Goal: Task Accomplishment & Management: Use online tool/utility

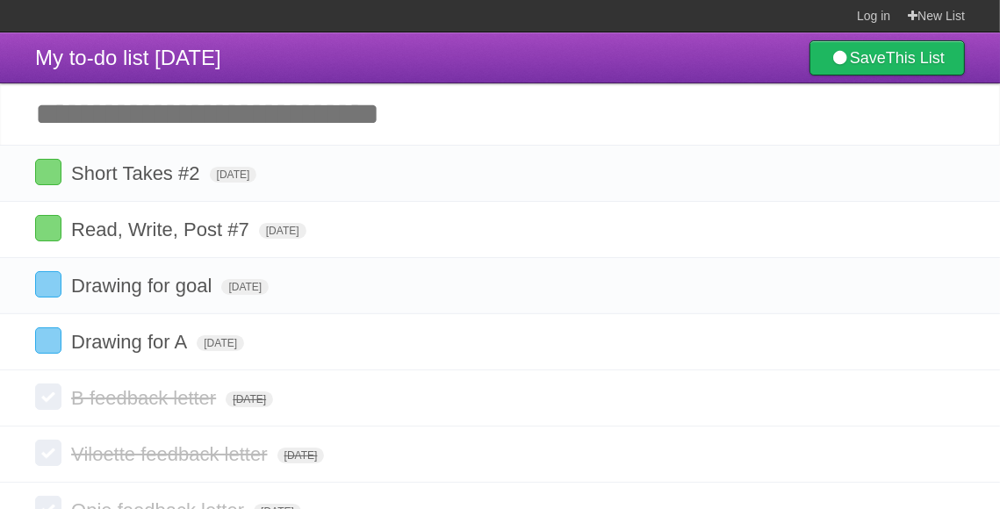
click at [720, 120] on input "Add another task" at bounding box center [500, 113] width 1000 height 61
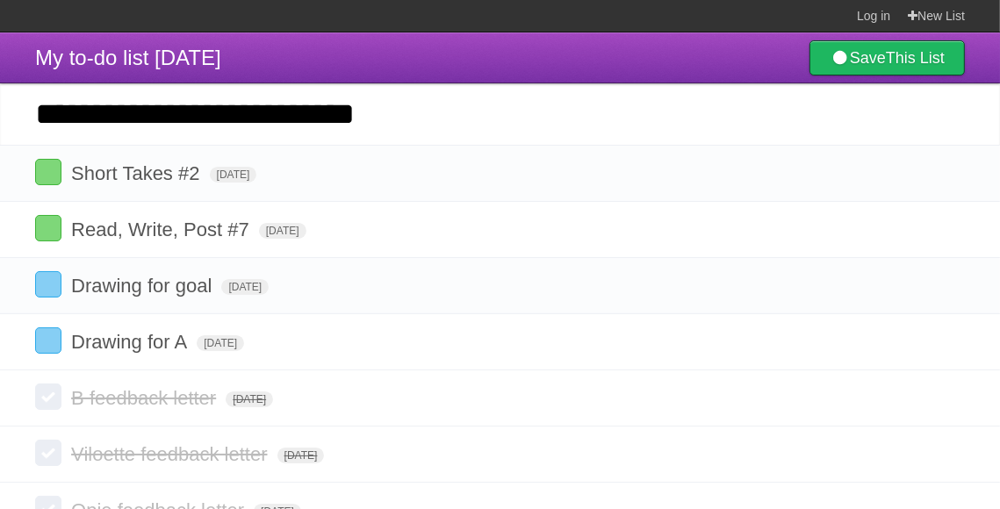
type input "**********"
click input "*********" at bounding box center [0, 0] width 0 height 0
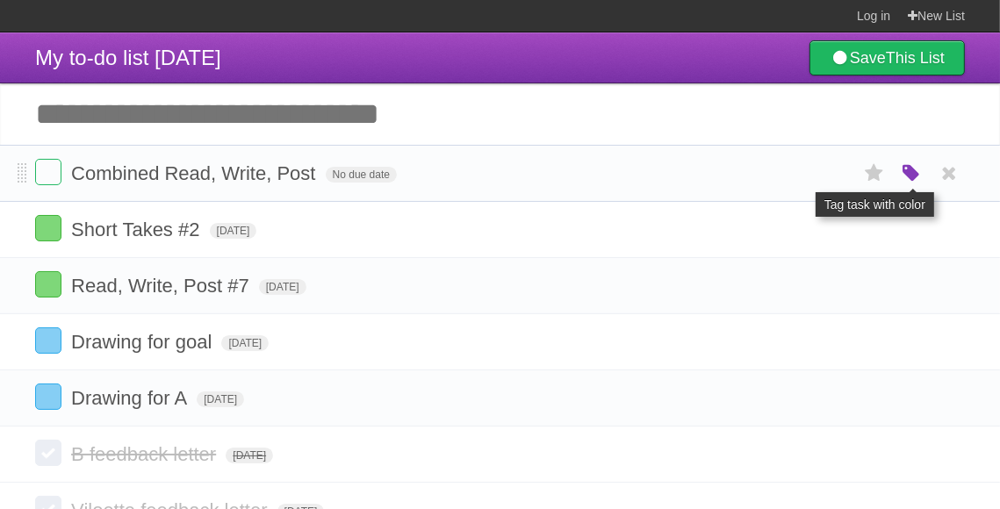
click at [901, 171] on icon "button" at bounding box center [911, 173] width 25 height 23
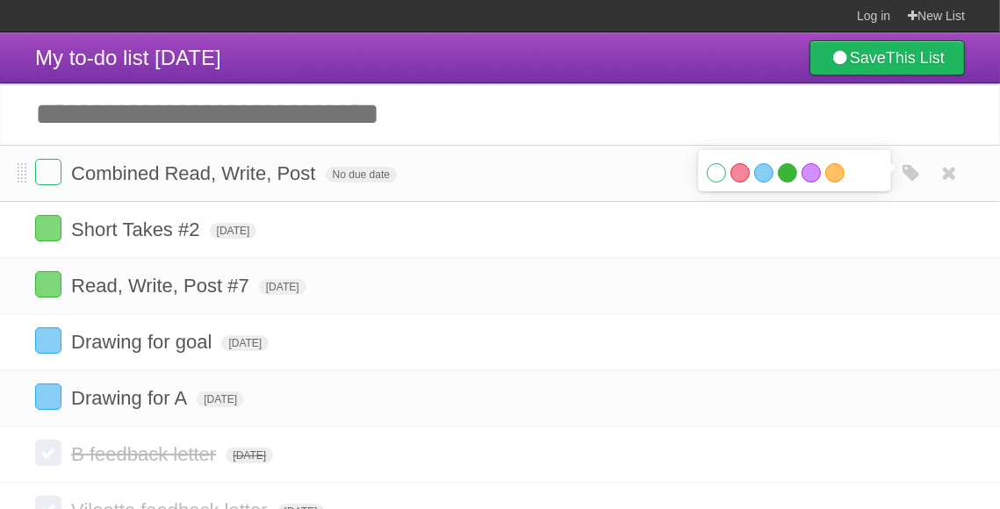
click at [789, 172] on label "Green" at bounding box center [787, 172] width 19 height 19
click at [820, 170] on div "White Red Blue Green Purple Orange" at bounding box center [794, 175] width 176 height 24
click at [828, 172] on label "Orange" at bounding box center [834, 172] width 19 height 19
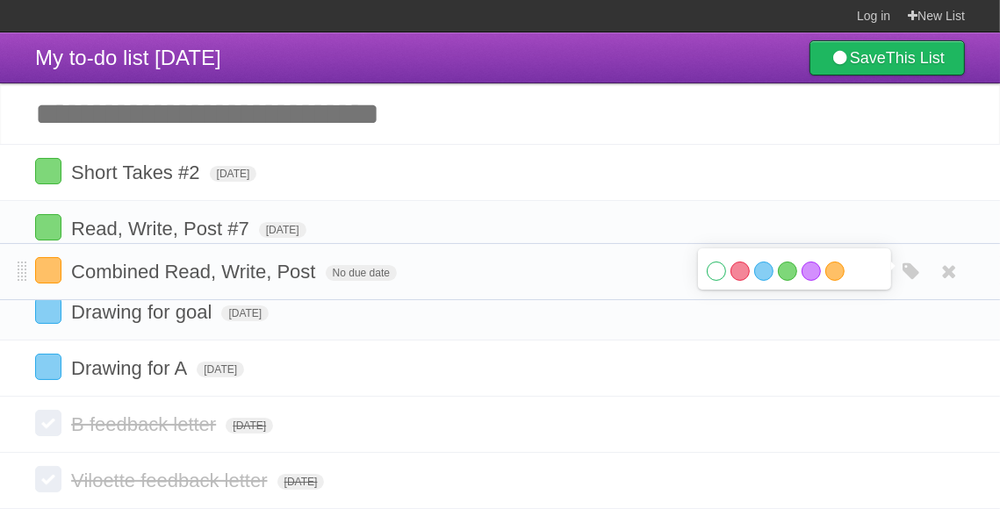
drag, startPoint x: 20, startPoint y: 170, endPoint x: 31, endPoint y: 268, distance: 98.0
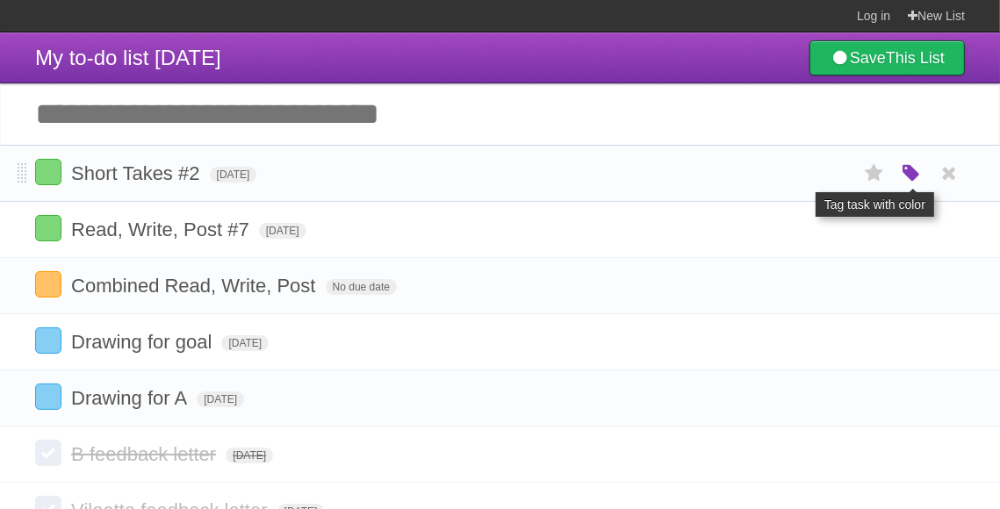
click at [909, 176] on icon "button" at bounding box center [911, 173] width 25 height 23
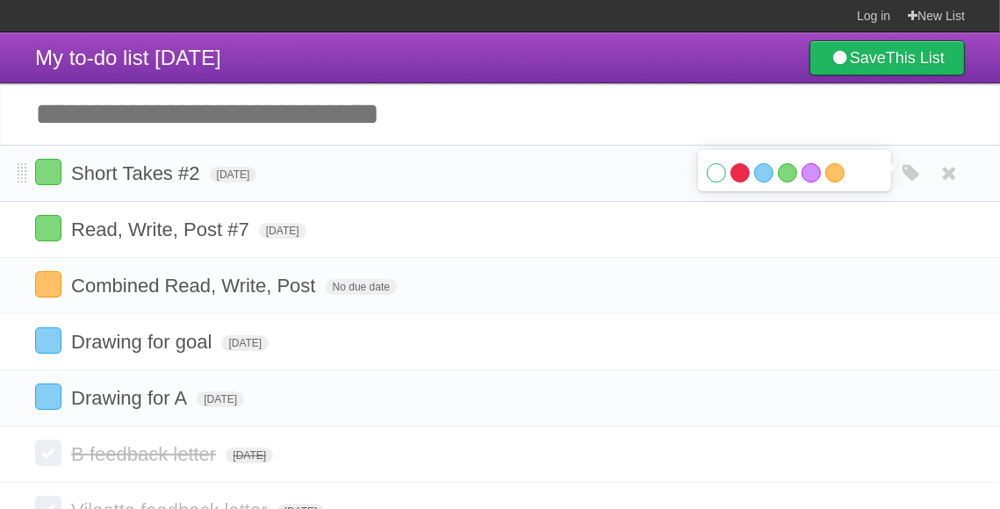
click at [736, 172] on label "Red" at bounding box center [739, 172] width 19 height 19
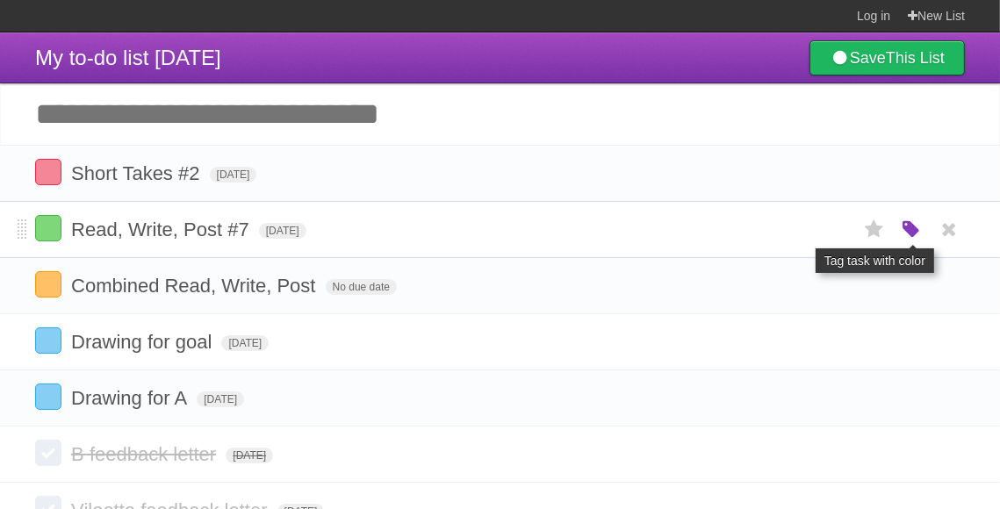
click at [907, 225] on icon "button" at bounding box center [911, 230] width 25 height 23
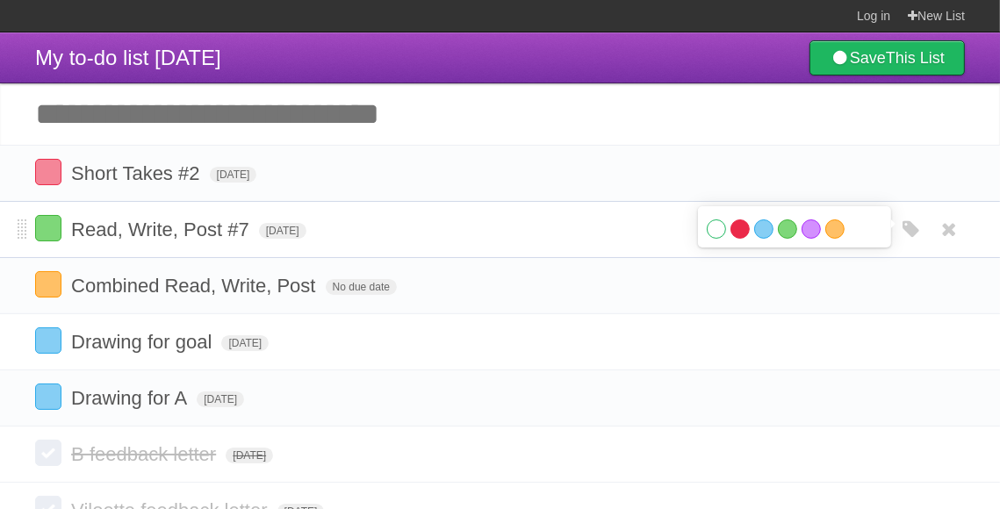
click at [738, 227] on label "Red" at bounding box center [739, 228] width 19 height 19
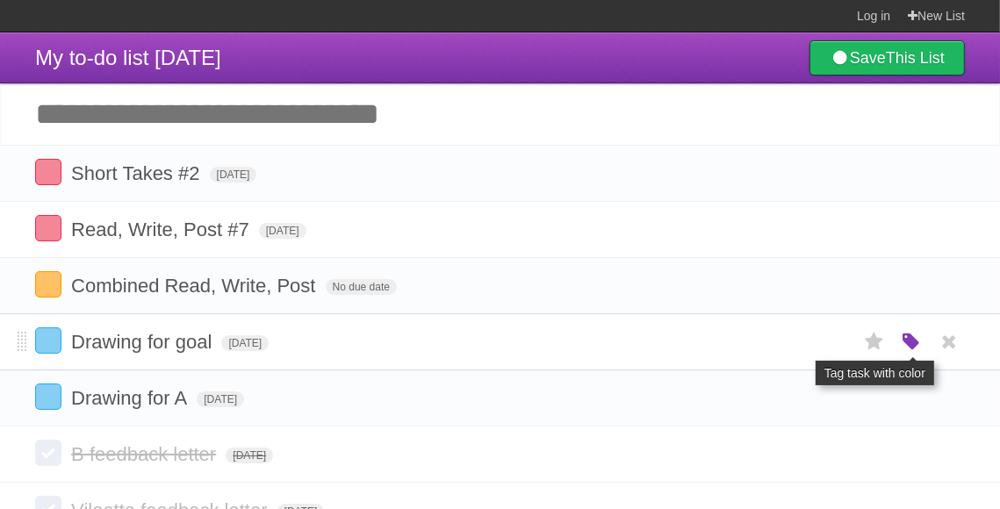
click at [907, 338] on icon "button" at bounding box center [911, 342] width 25 height 23
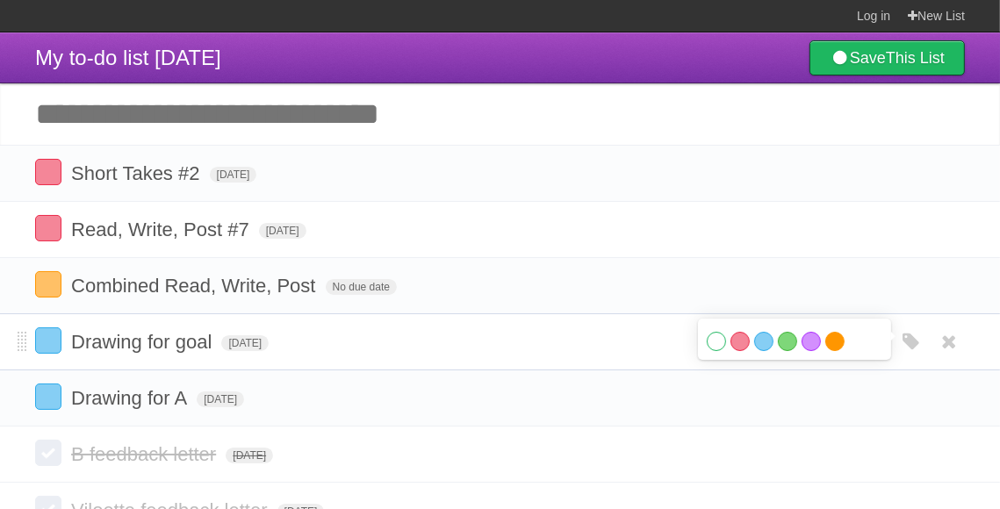
click at [835, 339] on label "Orange" at bounding box center [834, 341] width 19 height 19
click at [793, 339] on label "Green" at bounding box center [787, 341] width 19 height 19
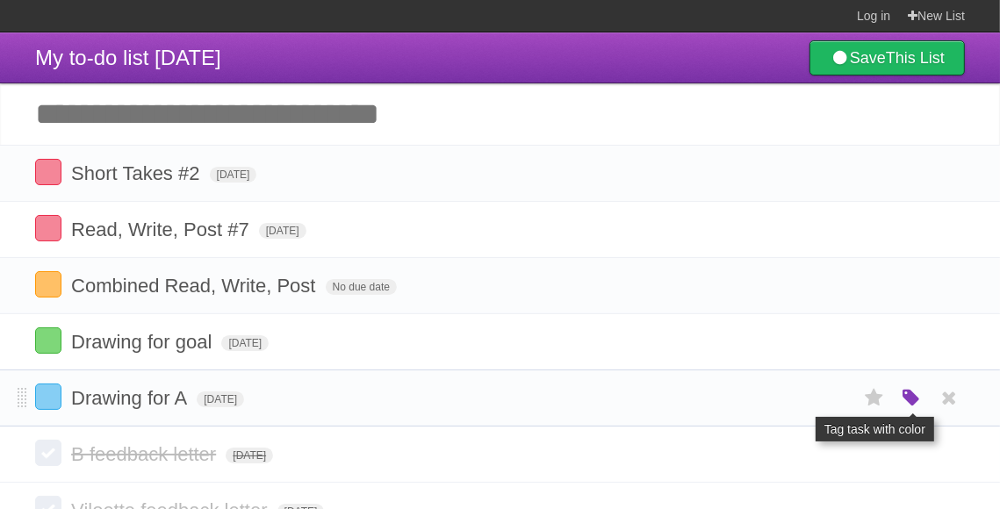
click at [912, 395] on icon "button" at bounding box center [911, 398] width 25 height 23
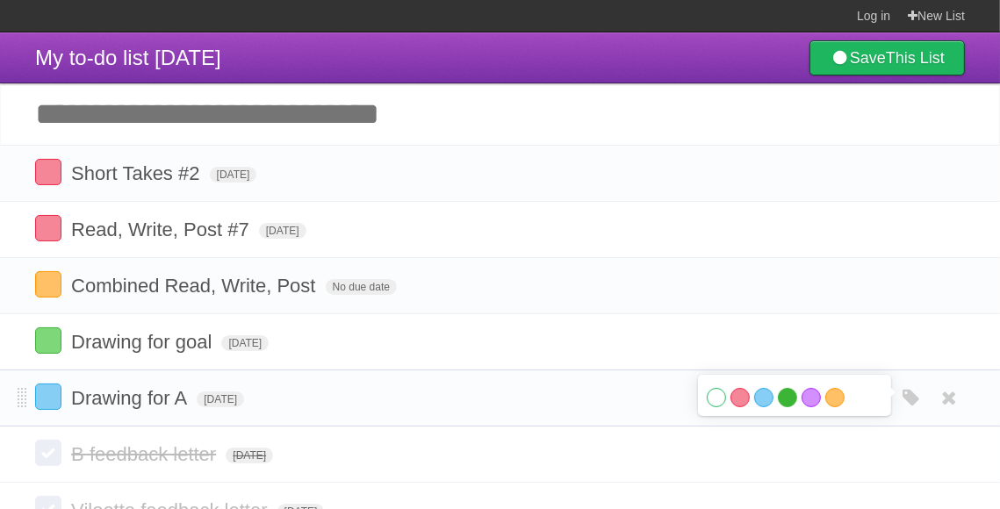
click at [780, 394] on label "Green" at bounding box center [787, 397] width 19 height 19
click at [457, 97] on input "Add another task" at bounding box center [500, 113] width 1000 height 61
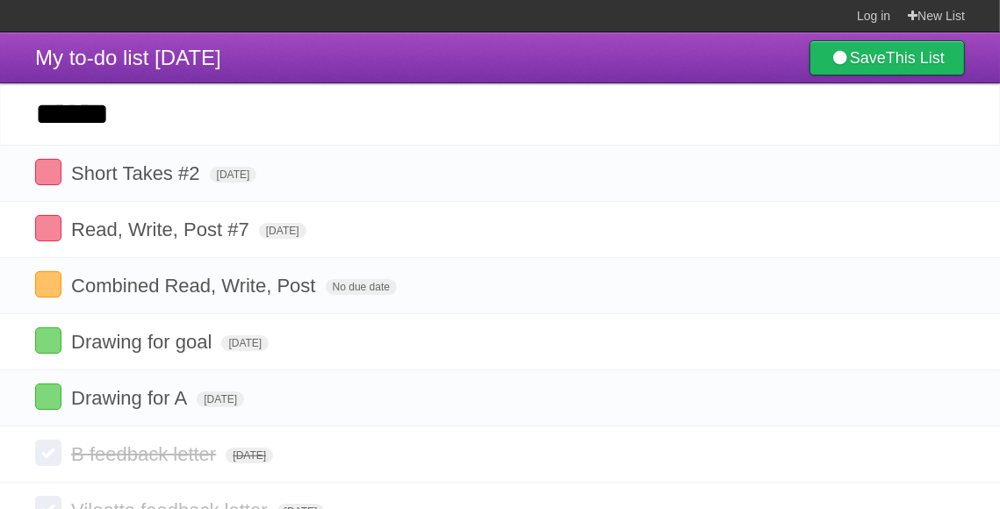
click at [512, 105] on input "*****" at bounding box center [500, 113] width 1000 height 61
type input "**********"
click input "*********" at bounding box center [0, 0] width 0 height 0
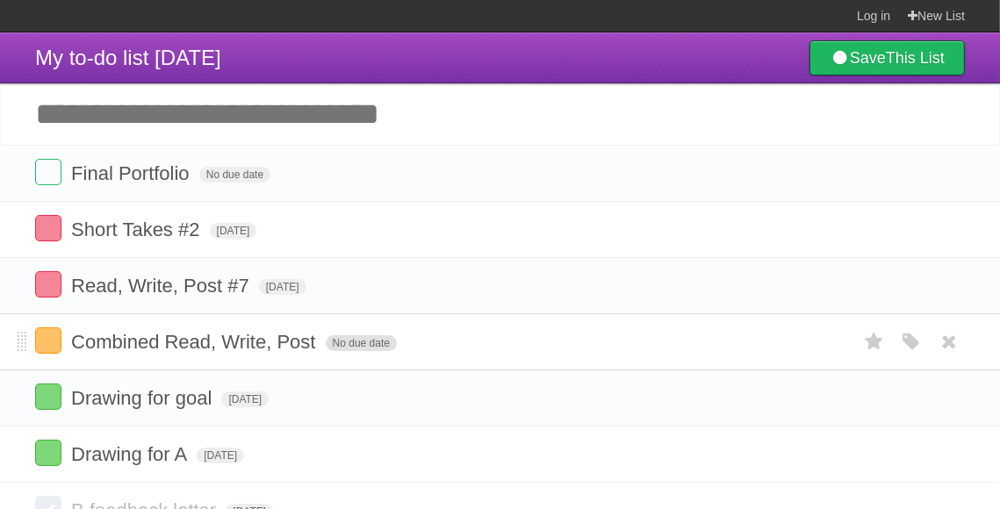
click at [353, 344] on span "No due date" at bounding box center [361, 343] width 71 height 16
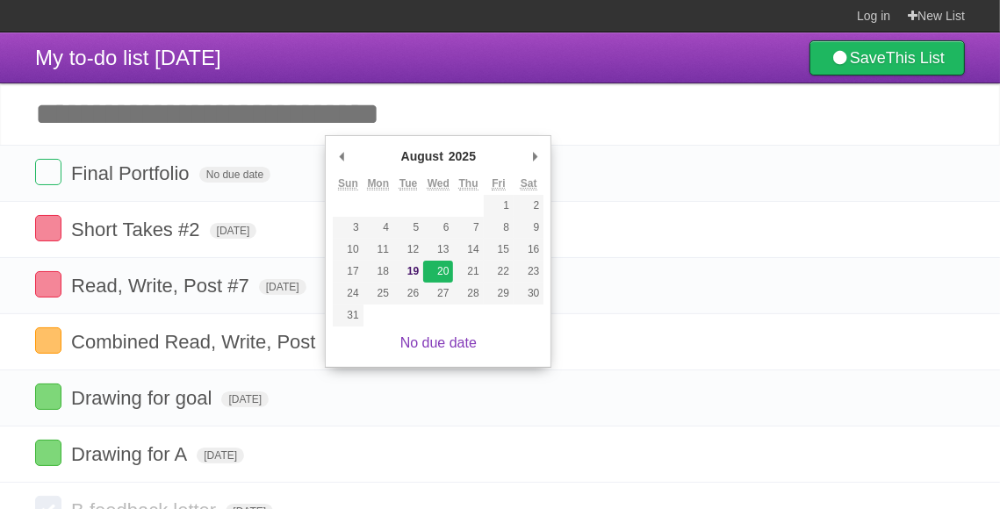
type span "[DATE]"
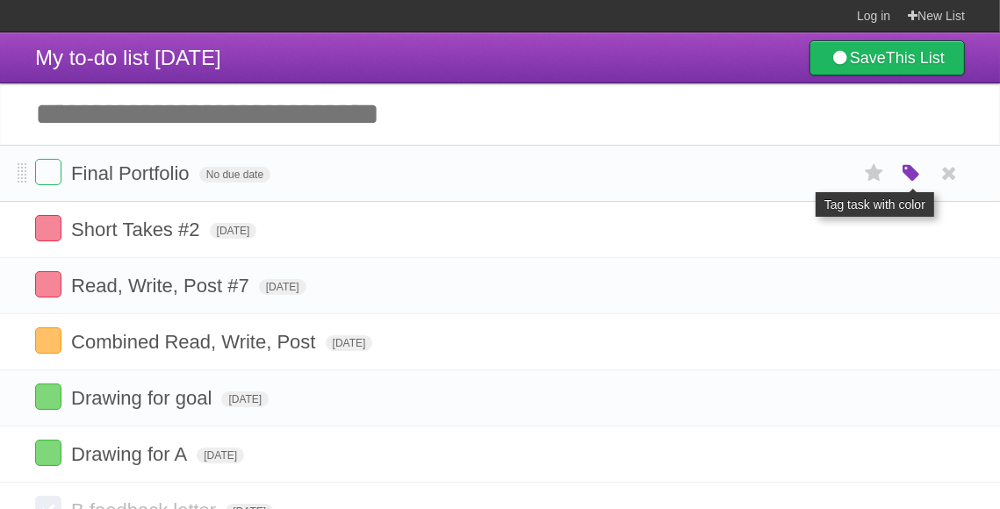
click at [907, 172] on icon "button" at bounding box center [911, 173] width 25 height 23
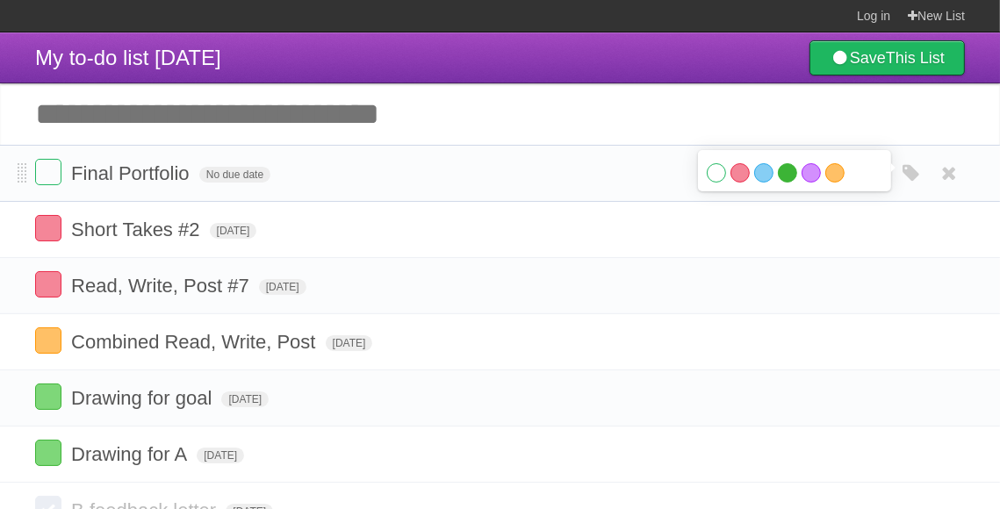
click at [785, 171] on label "Green" at bounding box center [787, 172] width 19 height 19
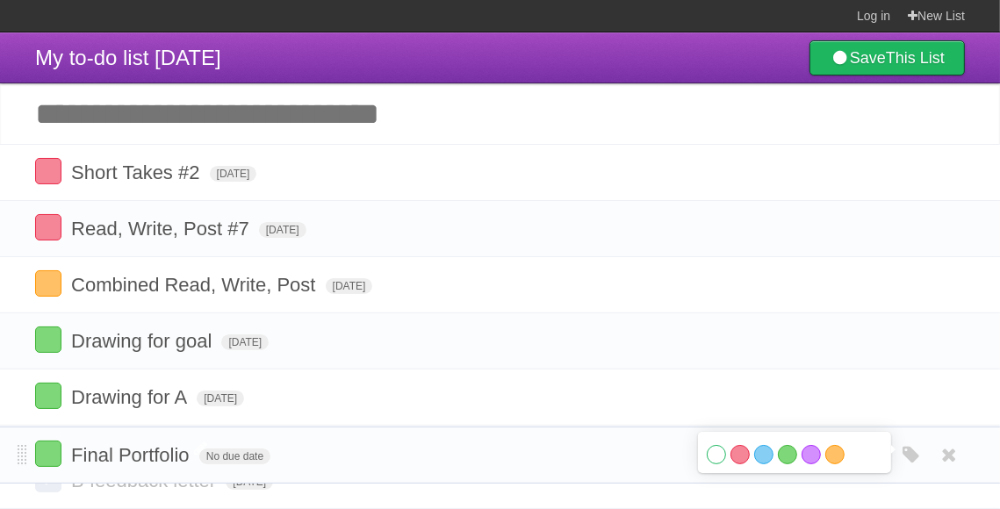
drag, startPoint x: 19, startPoint y: 173, endPoint x: 80, endPoint y: 454, distance: 287.3
click at [225, 456] on span "No due date" at bounding box center [234, 456] width 71 height 16
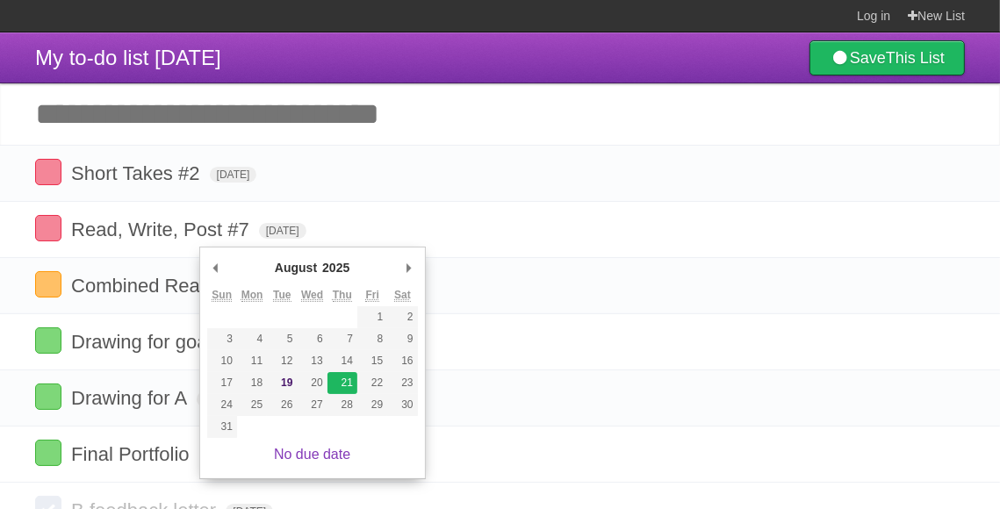
type span "[DATE]"
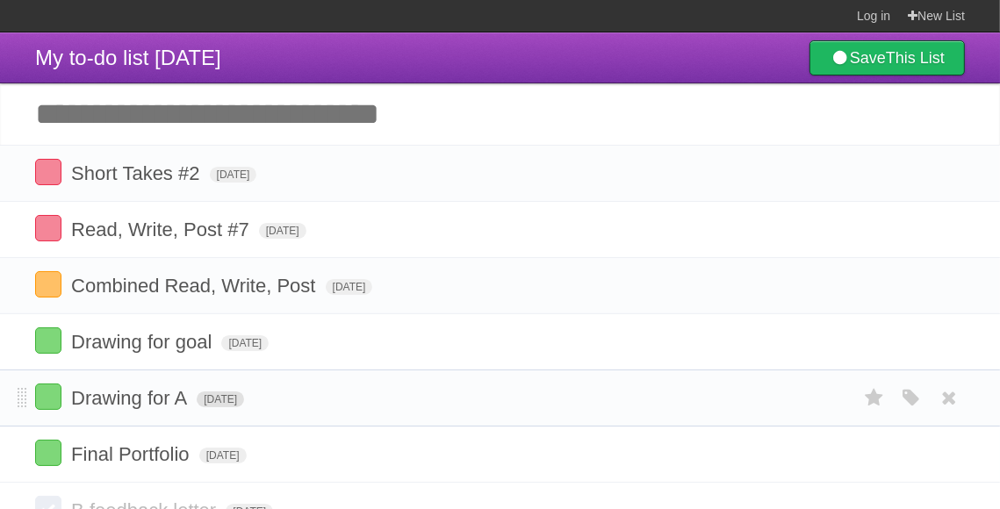
click at [244, 405] on span "[DATE]" at bounding box center [220, 399] width 47 height 16
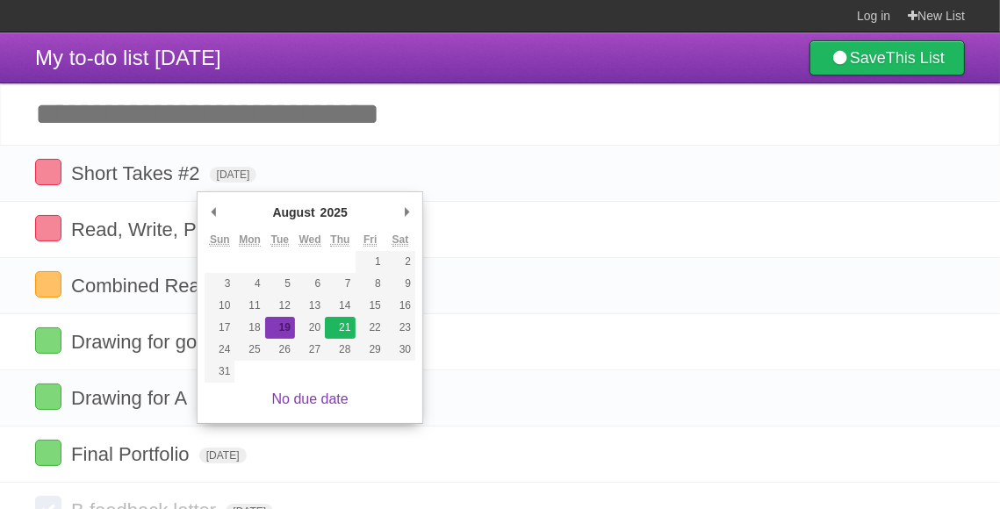
type span "[DATE]"
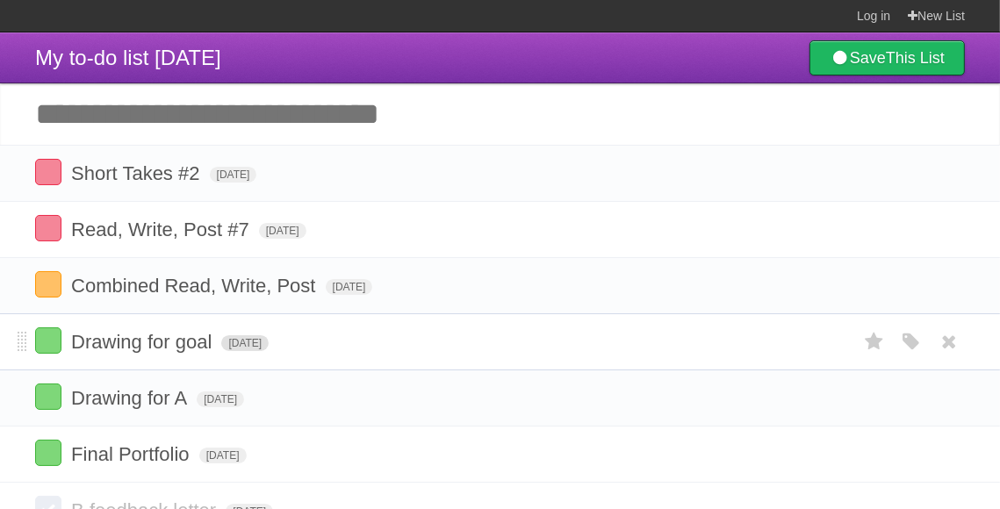
click at [268, 345] on span "[DATE]" at bounding box center [244, 343] width 47 height 16
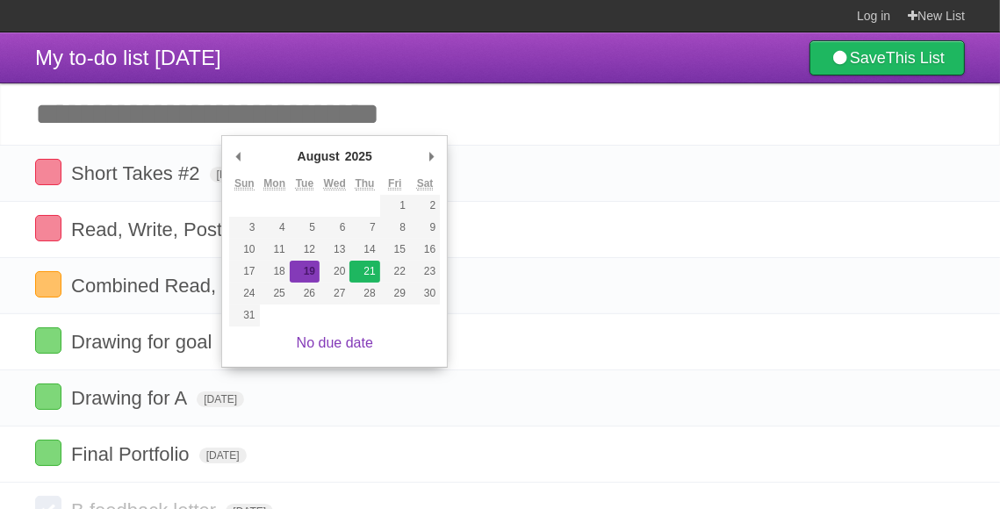
type span "[DATE]"
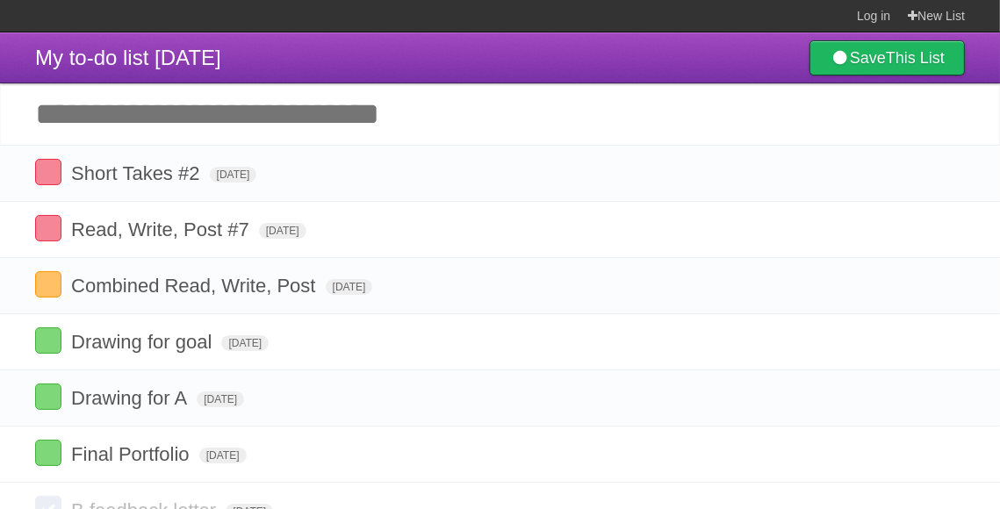
click at [717, 56] on header "My to-do list [DATE] Save This List" at bounding box center [500, 57] width 1000 height 51
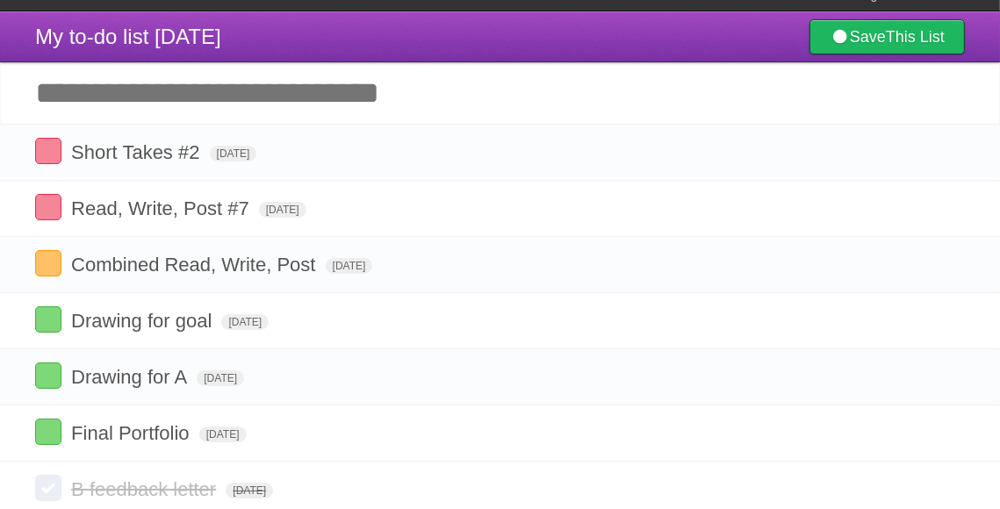
scroll to position [19, 0]
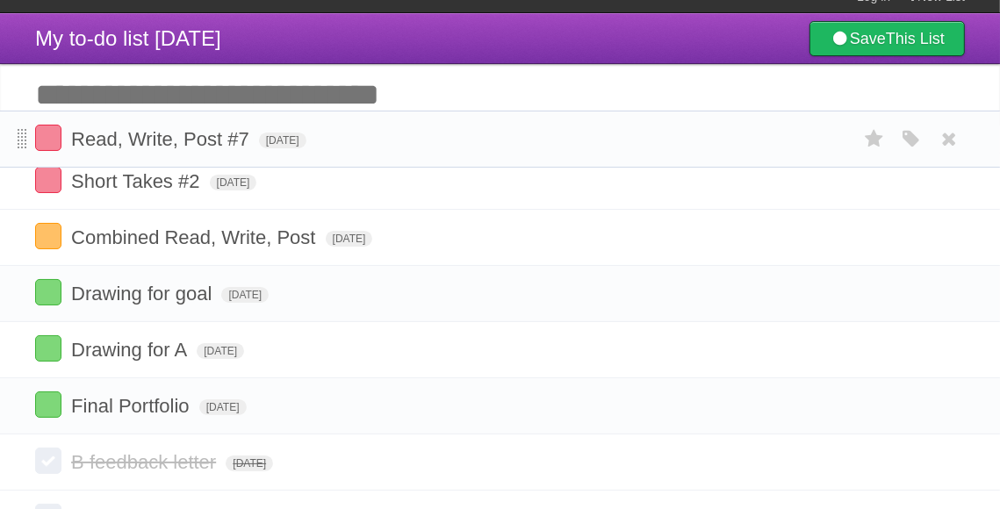
drag, startPoint x: 19, startPoint y: 215, endPoint x: 22, endPoint y: 142, distance: 72.9
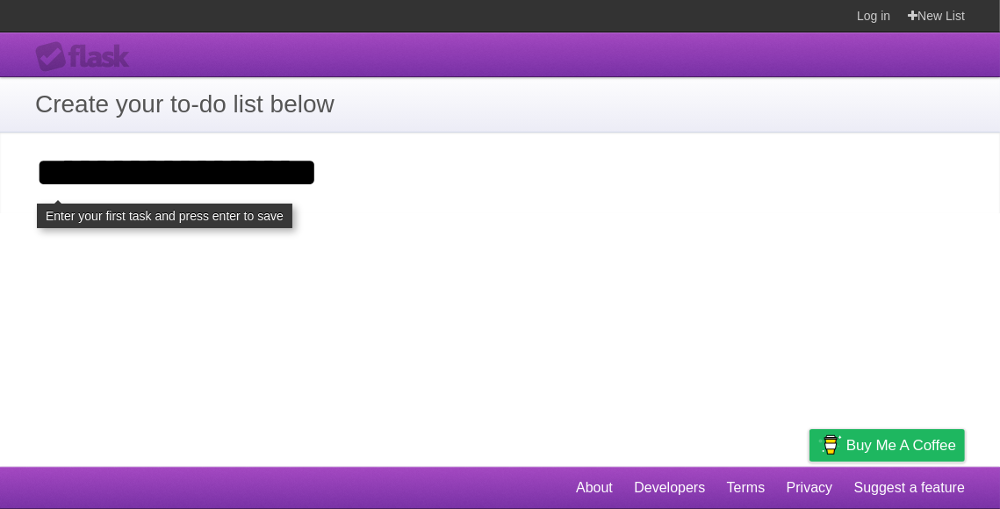
type input "**********"
click input "**********" at bounding box center [0, 0] width 0 height 0
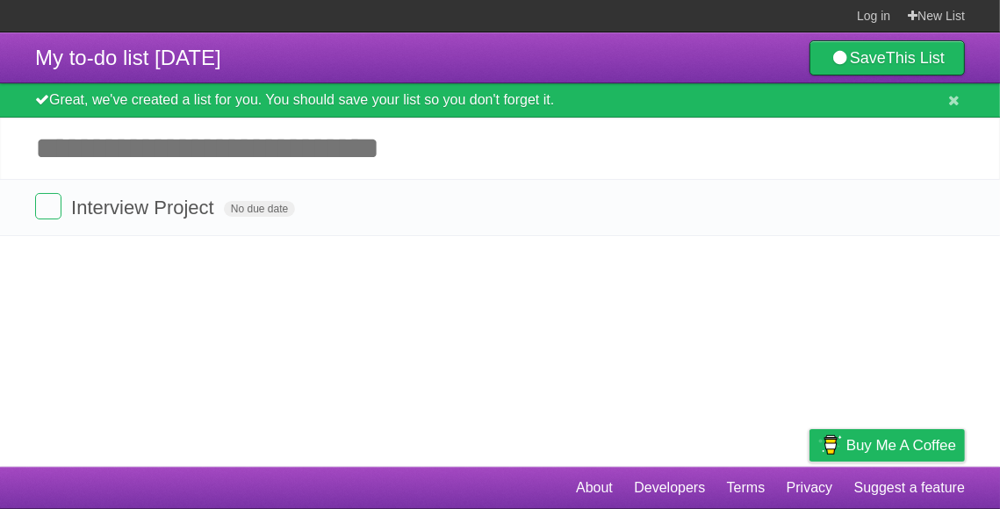
click at [355, 139] on input "Add another task" at bounding box center [500, 148] width 1000 height 61
click at [340, 147] on input "Add another task" at bounding box center [500, 148] width 1000 height 61
type input "*"
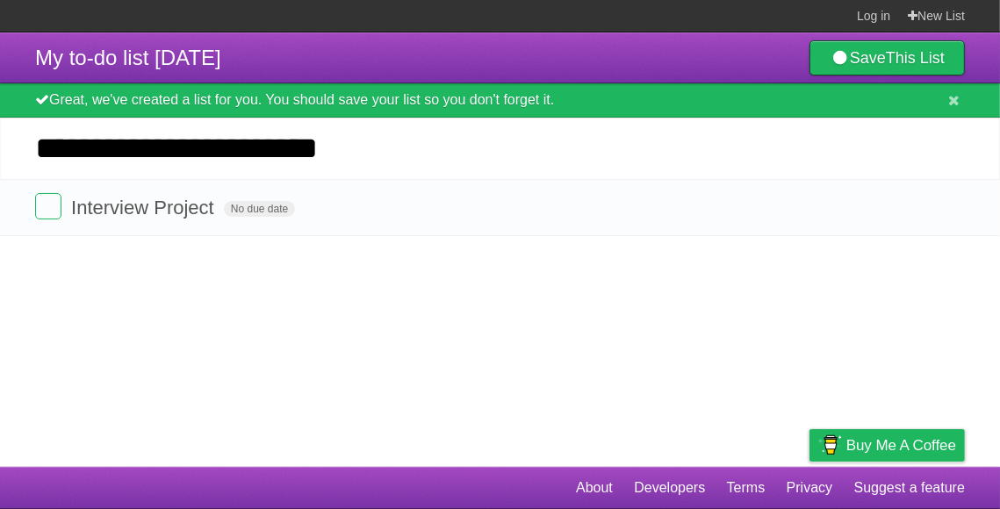
click at [334, 154] on input "**********" at bounding box center [500, 148] width 1000 height 61
type input "**********"
click input "*********" at bounding box center [0, 0] width 0 height 0
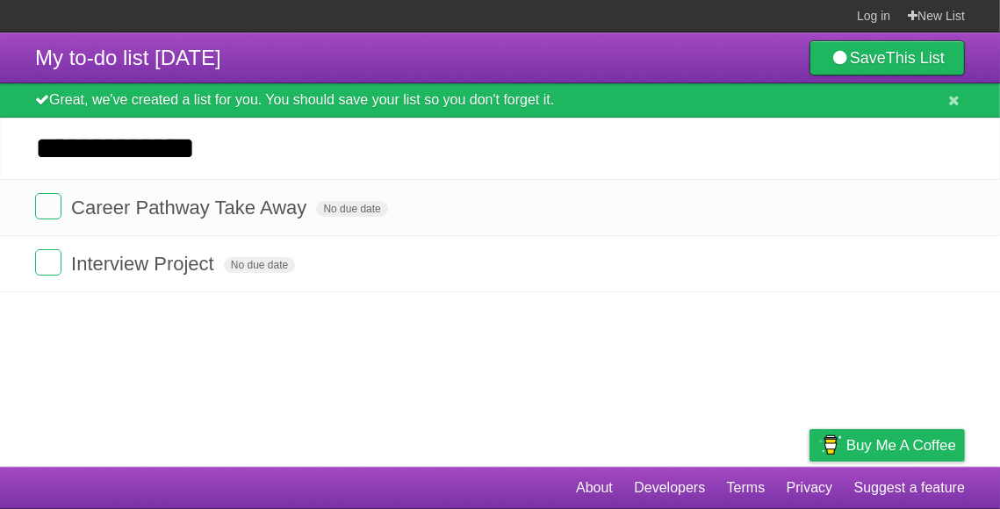
type input "**********"
click input "*********" at bounding box center [0, 0] width 0 height 0
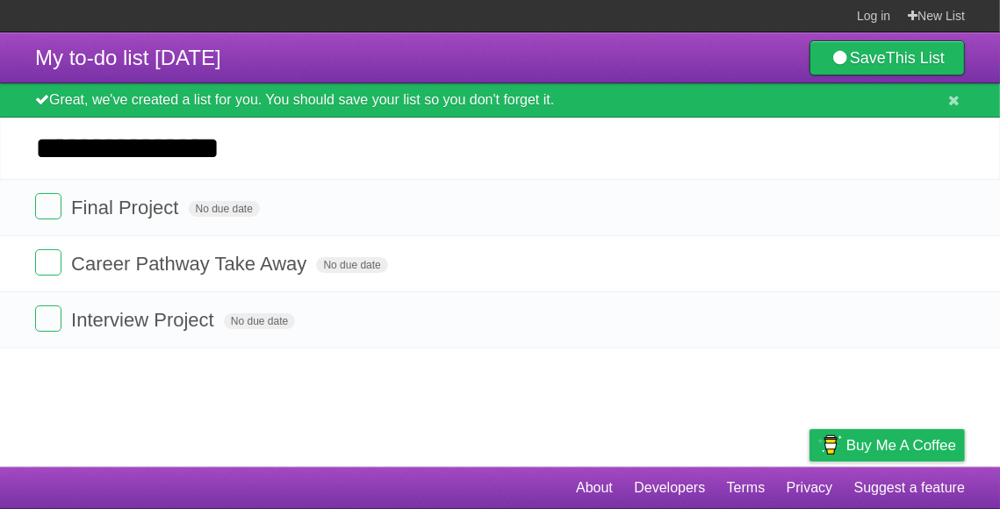
type input "**********"
click input "*********" at bounding box center [0, 0] width 0 height 0
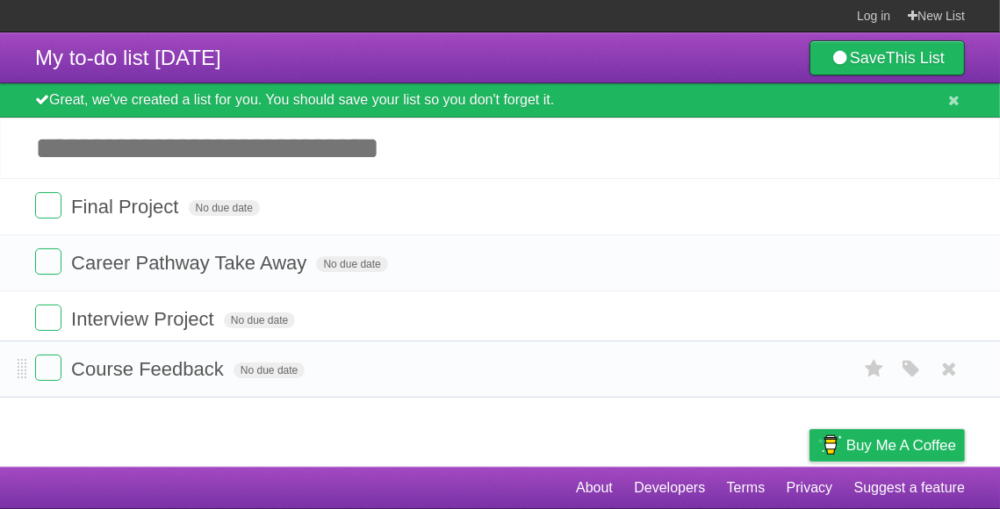
drag, startPoint x: 17, startPoint y: 217, endPoint x: 30, endPoint y: 376, distance: 159.4
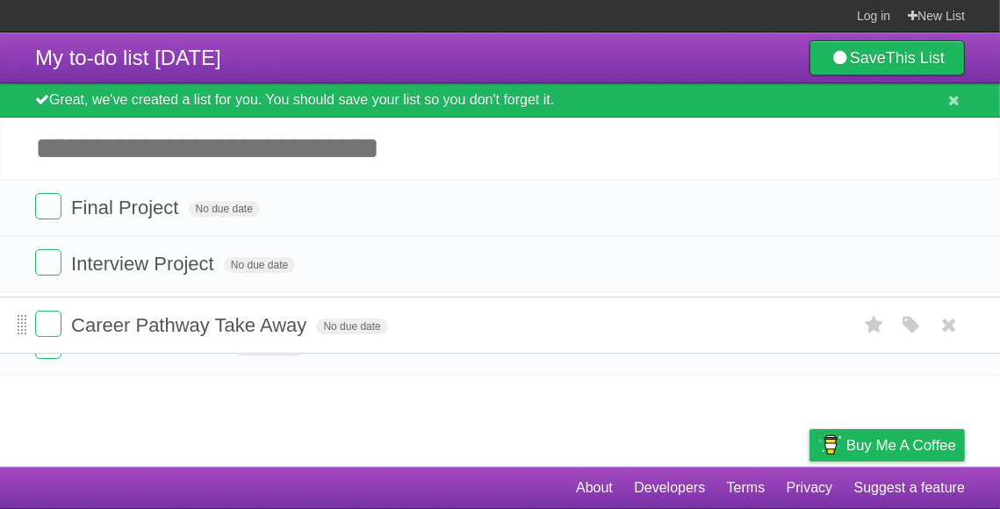
drag, startPoint x: 24, startPoint y: 264, endPoint x: 21, endPoint y: 323, distance: 58.9
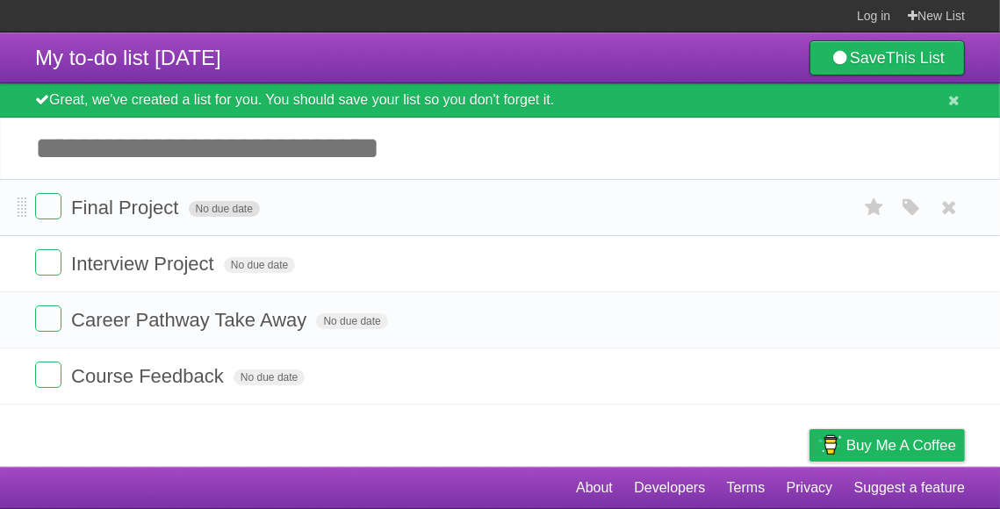
click at [237, 215] on span "No due date" at bounding box center [224, 209] width 71 height 16
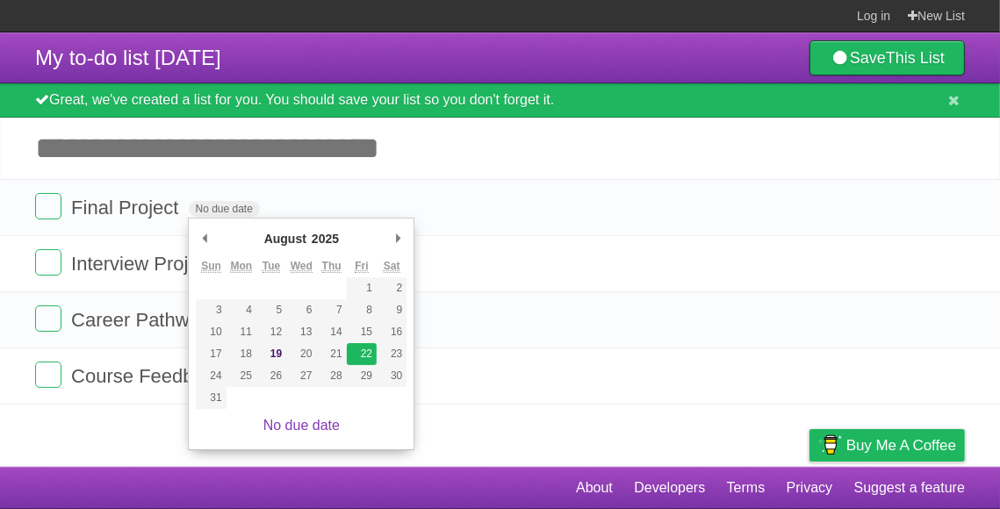
type span "[DATE]"
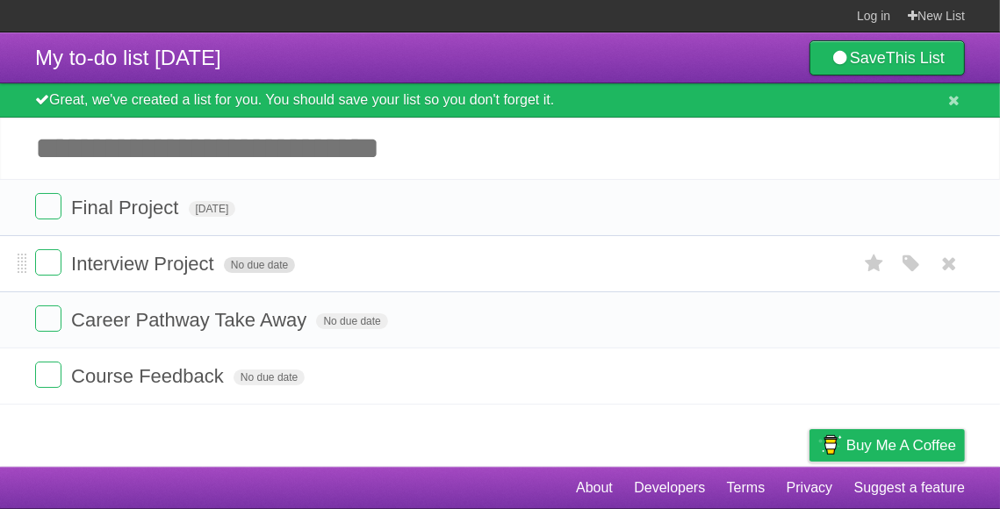
click at [254, 267] on span "No due date" at bounding box center [259, 265] width 71 height 16
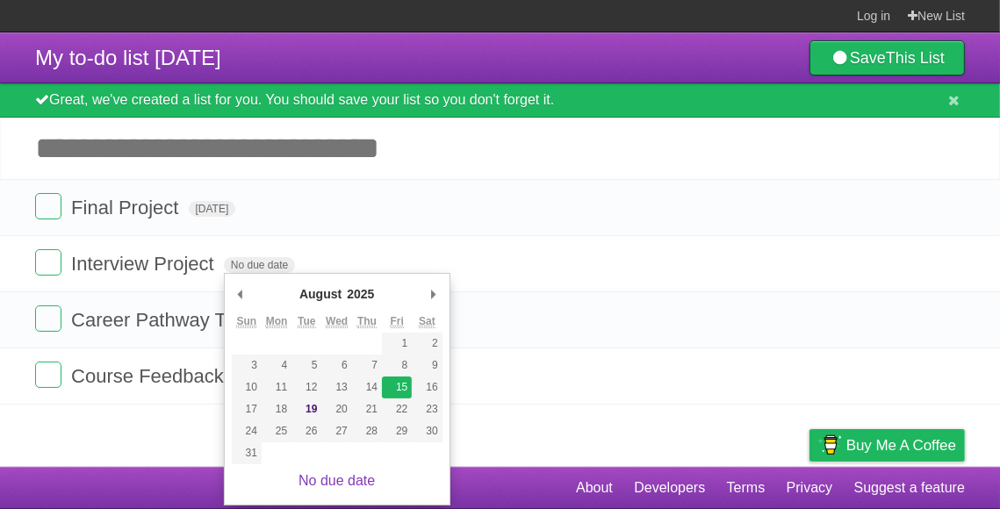
type span "[DATE]"
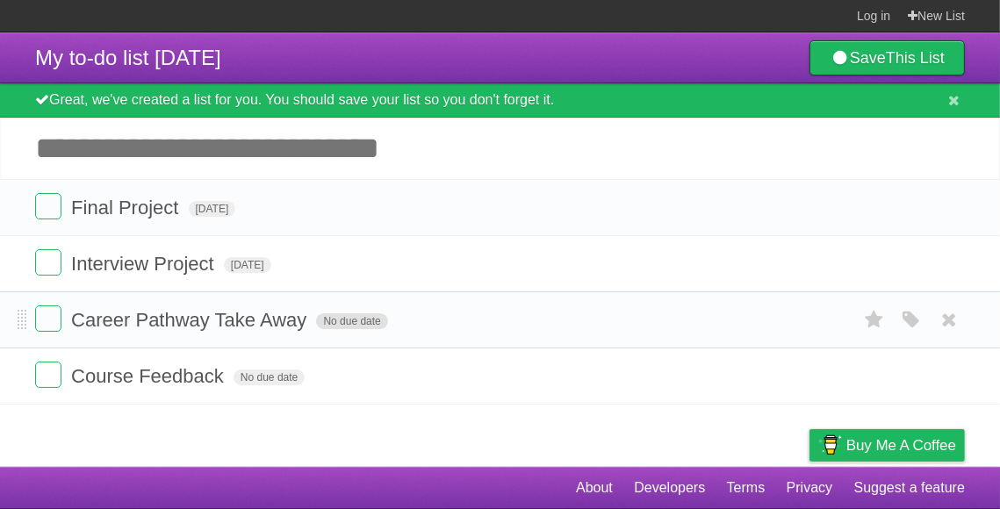
click at [362, 319] on span "No due date" at bounding box center [351, 321] width 71 height 16
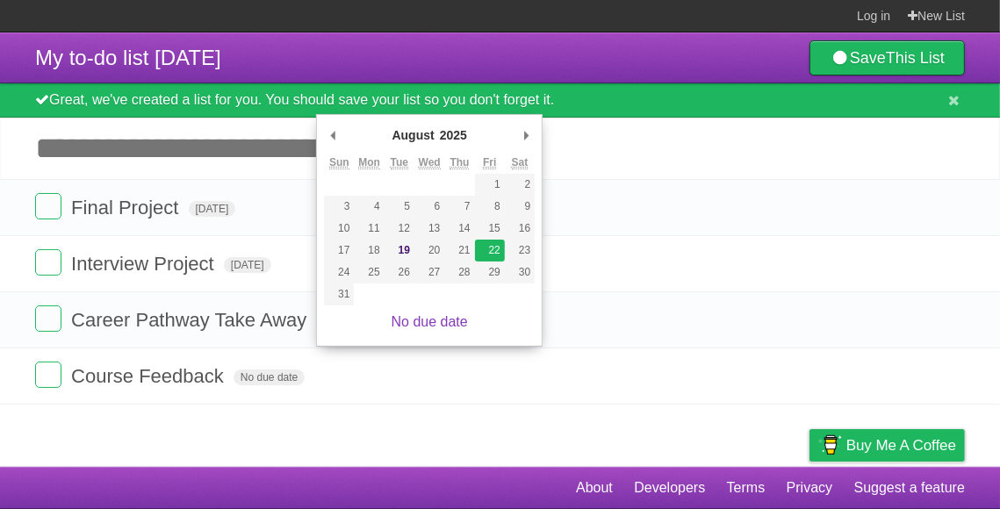
type span "[DATE]"
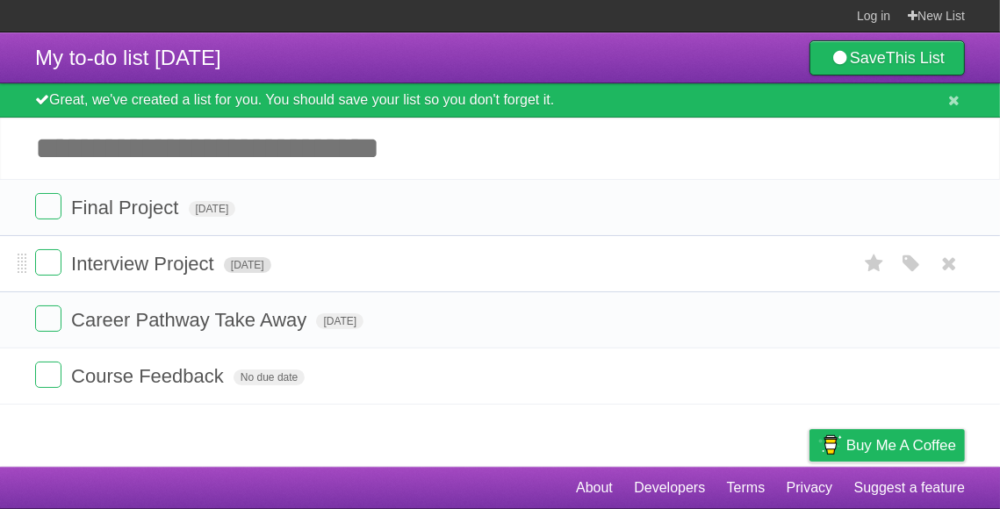
click at [271, 266] on span "[DATE]" at bounding box center [247, 265] width 47 height 16
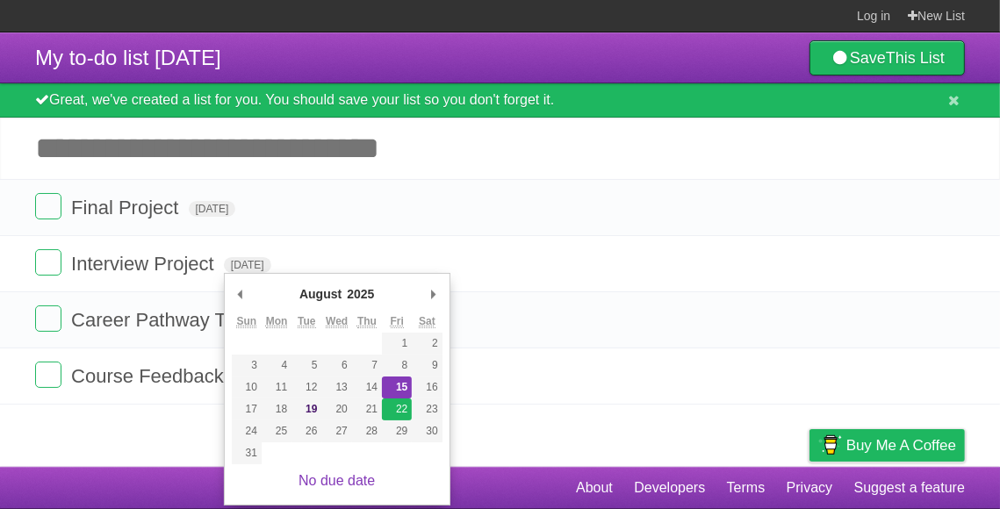
type span "Fri Aug 22 2025"
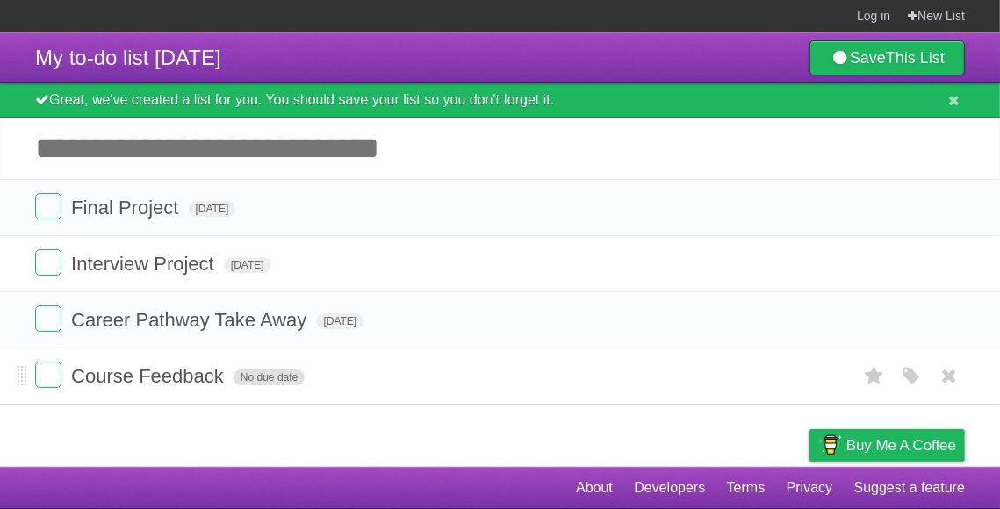
click at [260, 380] on span "No due date" at bounding box center [268, 377] width 71 height 16
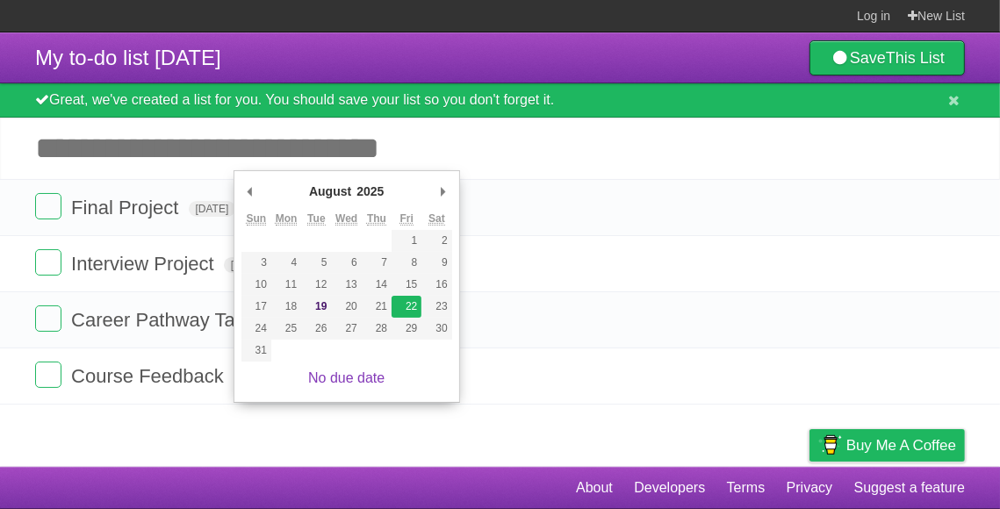
type span "Fri Aug 22 2025"
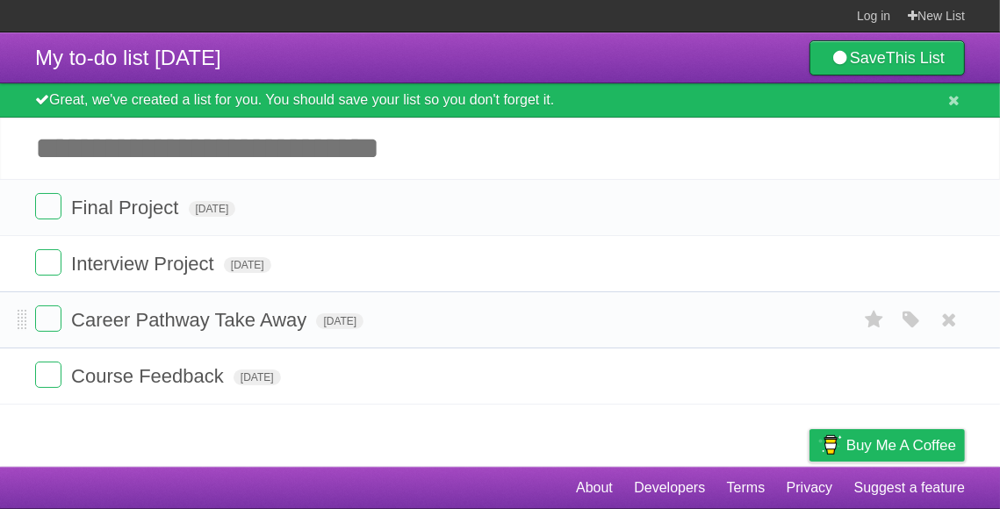
drag, startPoint x: 684, startPoint y: 179, endPoint x: 745, endPoint y: 341, distance: 173.6
click at [745, 341] on div "My to-do list 08/19/2025 Save This List Great, we've created a list for you. Yo…" at bounding box center [500, 218] width 1000 height 372
click at [909, 320] on icon "button" at bounding box center [911, 320] width 25 height 23
click at [793, 322] on label "Green" at bounding box center [787, 319] width 19 height 19
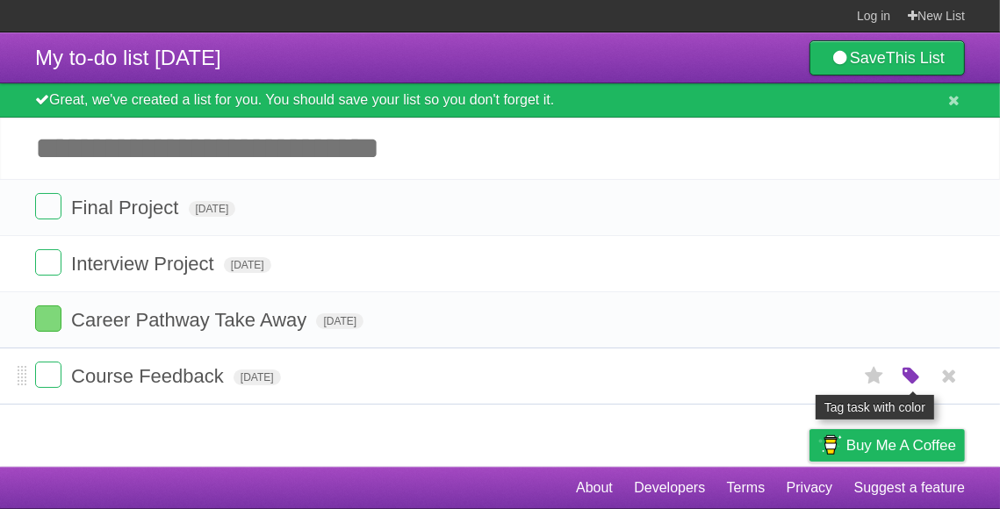
click at [915, 377] on icon "button" at bounding box center [911, 376] width 25 height 23
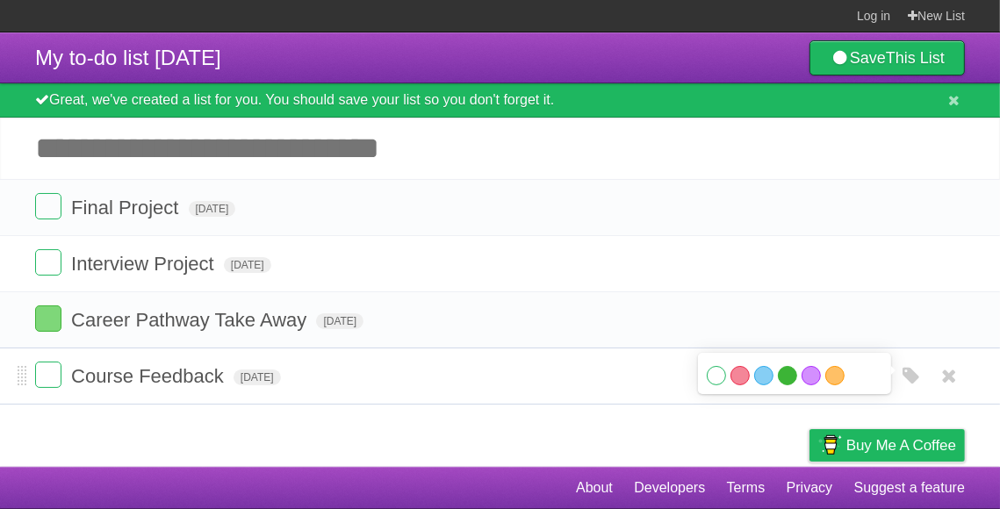
click at [786, 375] on label "Green" at bounding box center [787, 375] width 19 height 19
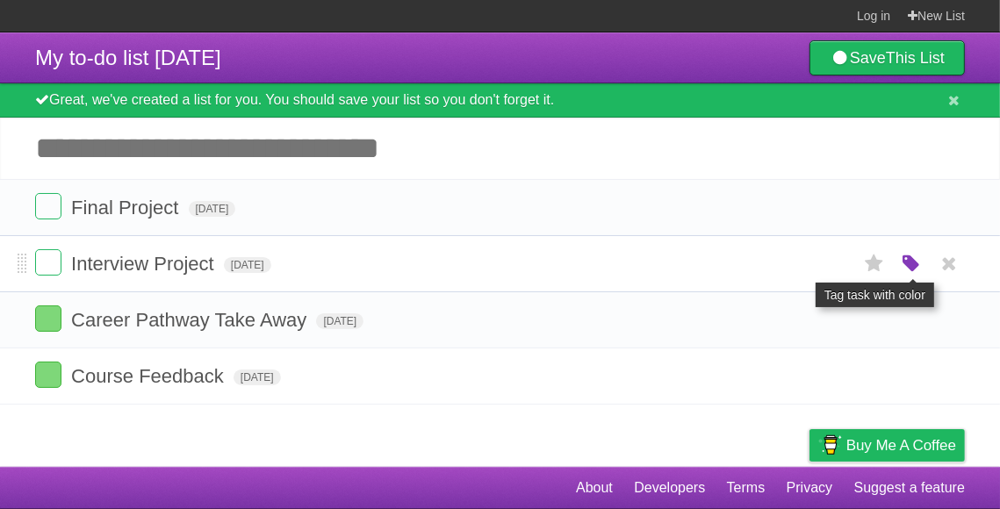
click at [907, 267] on icon "button" at bounding box center [911, 264] width 25 height 23
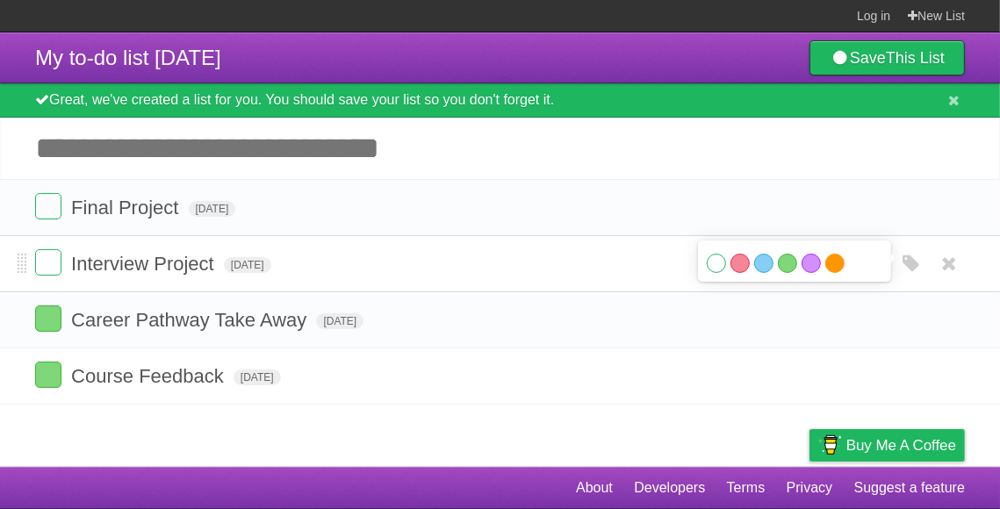
click at [837, 269] on label "Orange" at bounding box center [834, 263] width 19 height 19
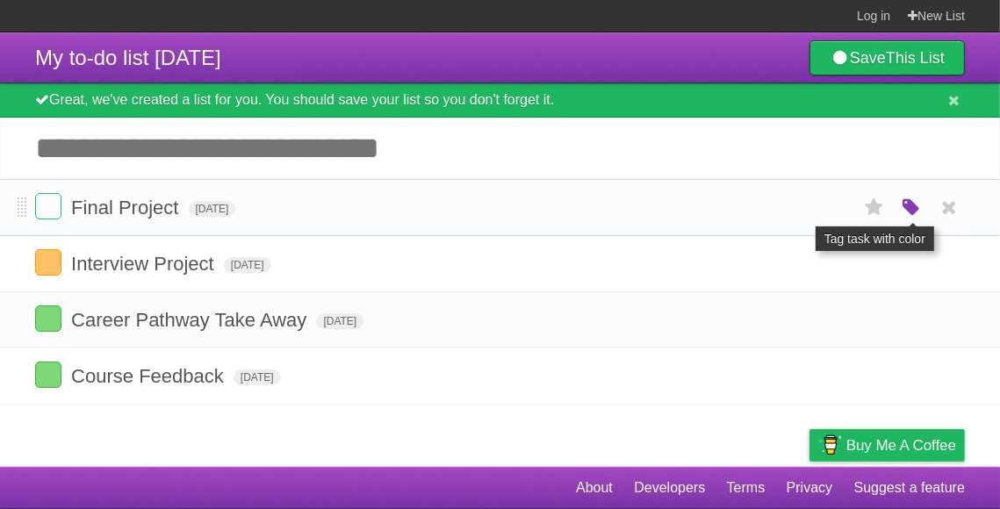
click at [901, 207] on icon "button" at bounding box center [911, 208] width 25 height 23
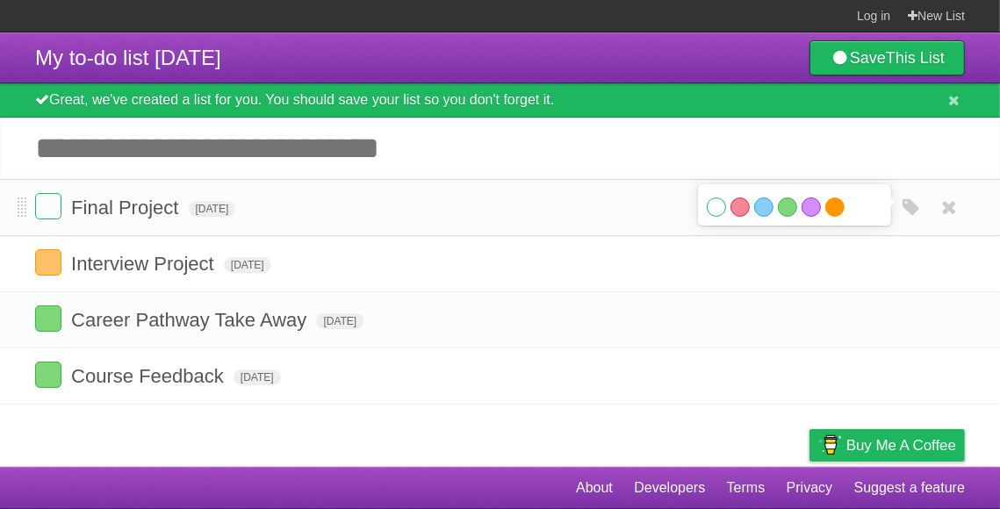
click at [827, 206] on label "Orange" at bounding box center [834, 206] width 19 height 19
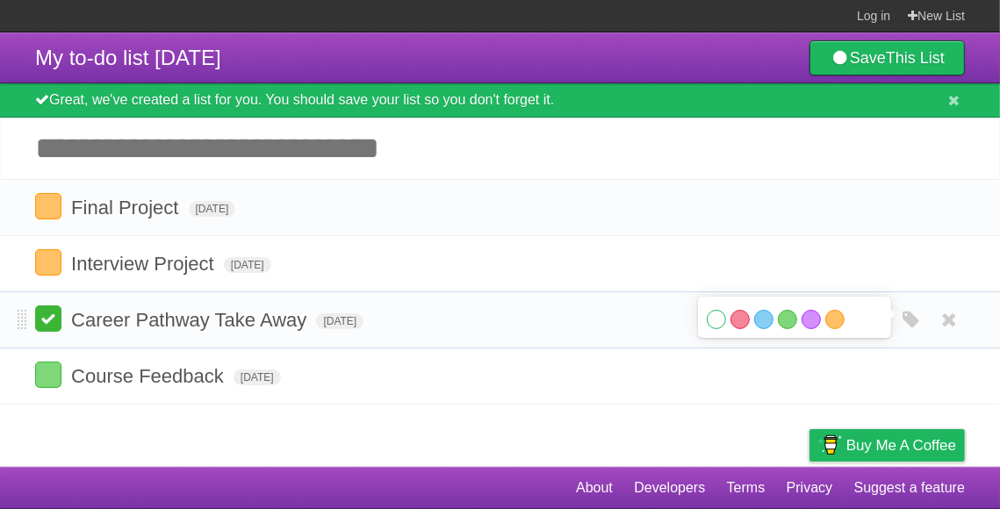
click at [46, 323] on label at bounding box center [48, 318] width 26 height 26
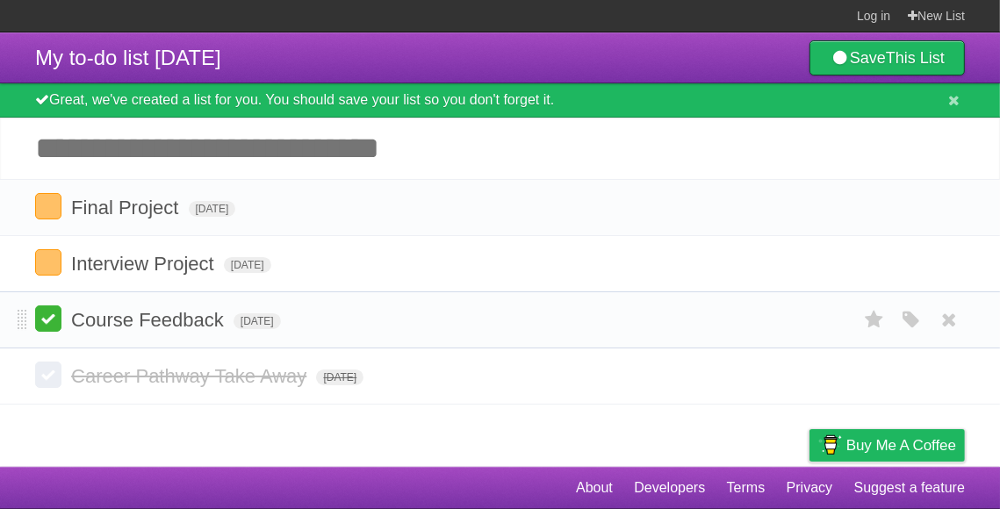
click at [44, 316] on label at bounding box center [48, 318] width 26 height 26
